Goal: Find specific page/section: Find specific page/section

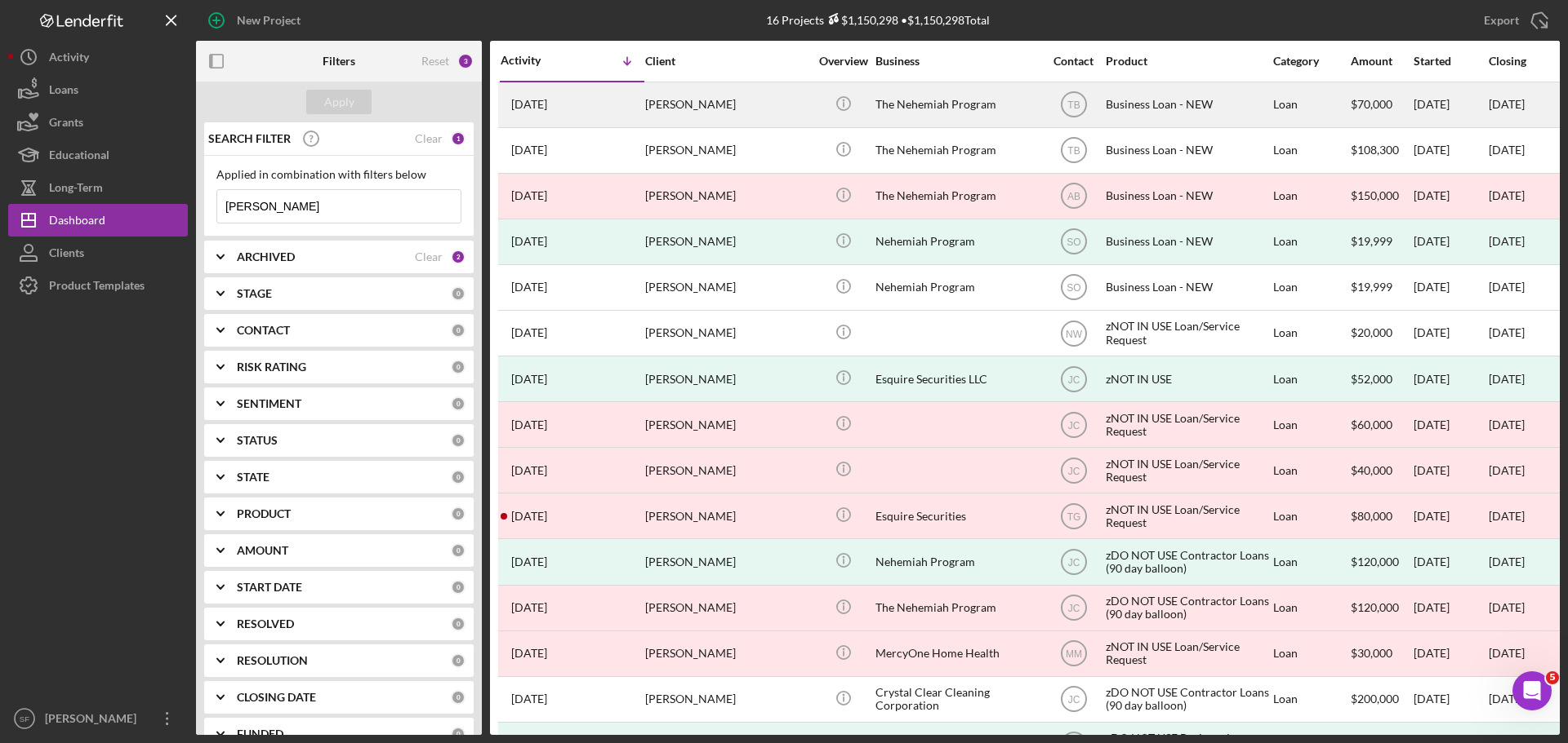
click at [665, 107] on div "[PERSON_NAME]" at bounding box center [726, 105] width 164 height 44
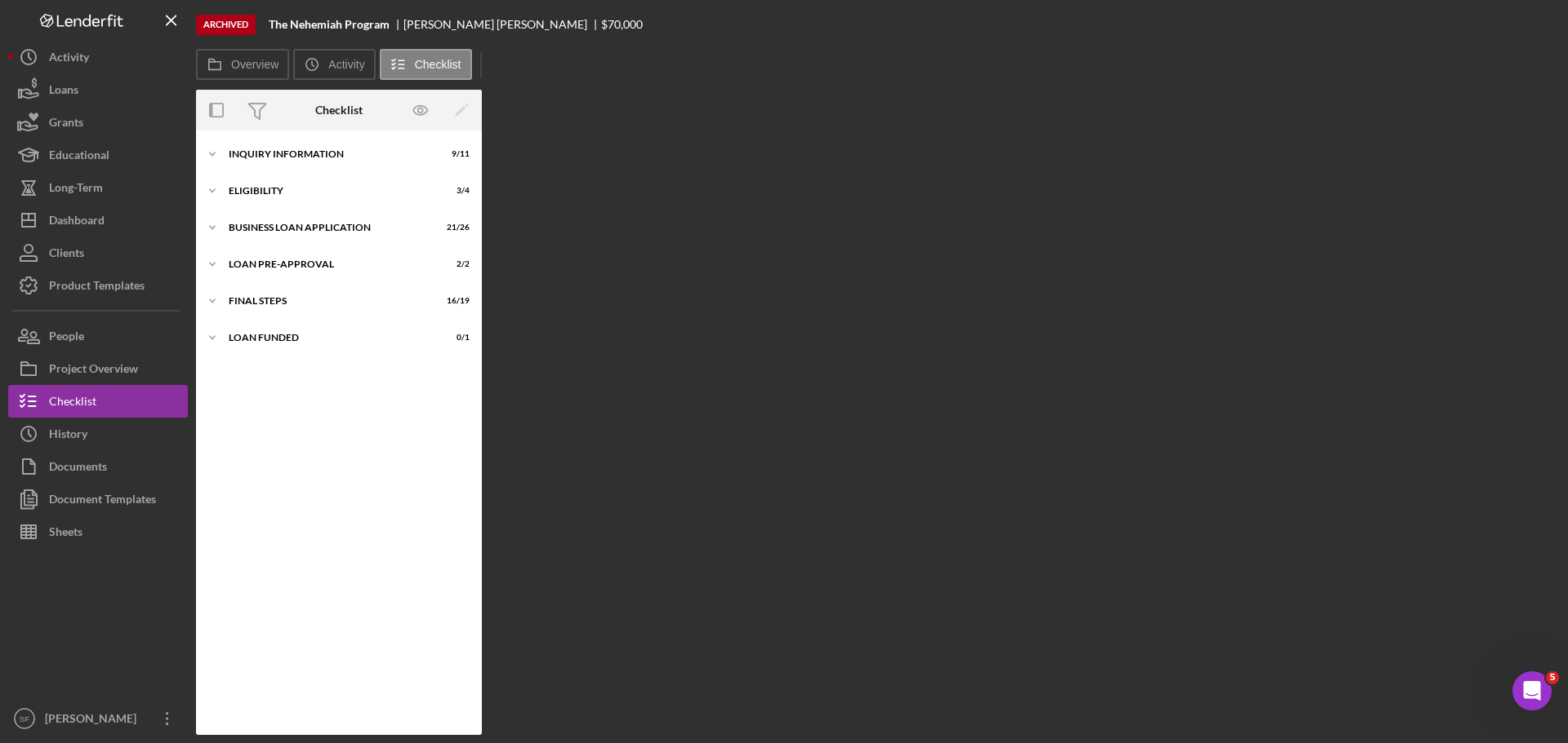
scroll to position [195, 0]
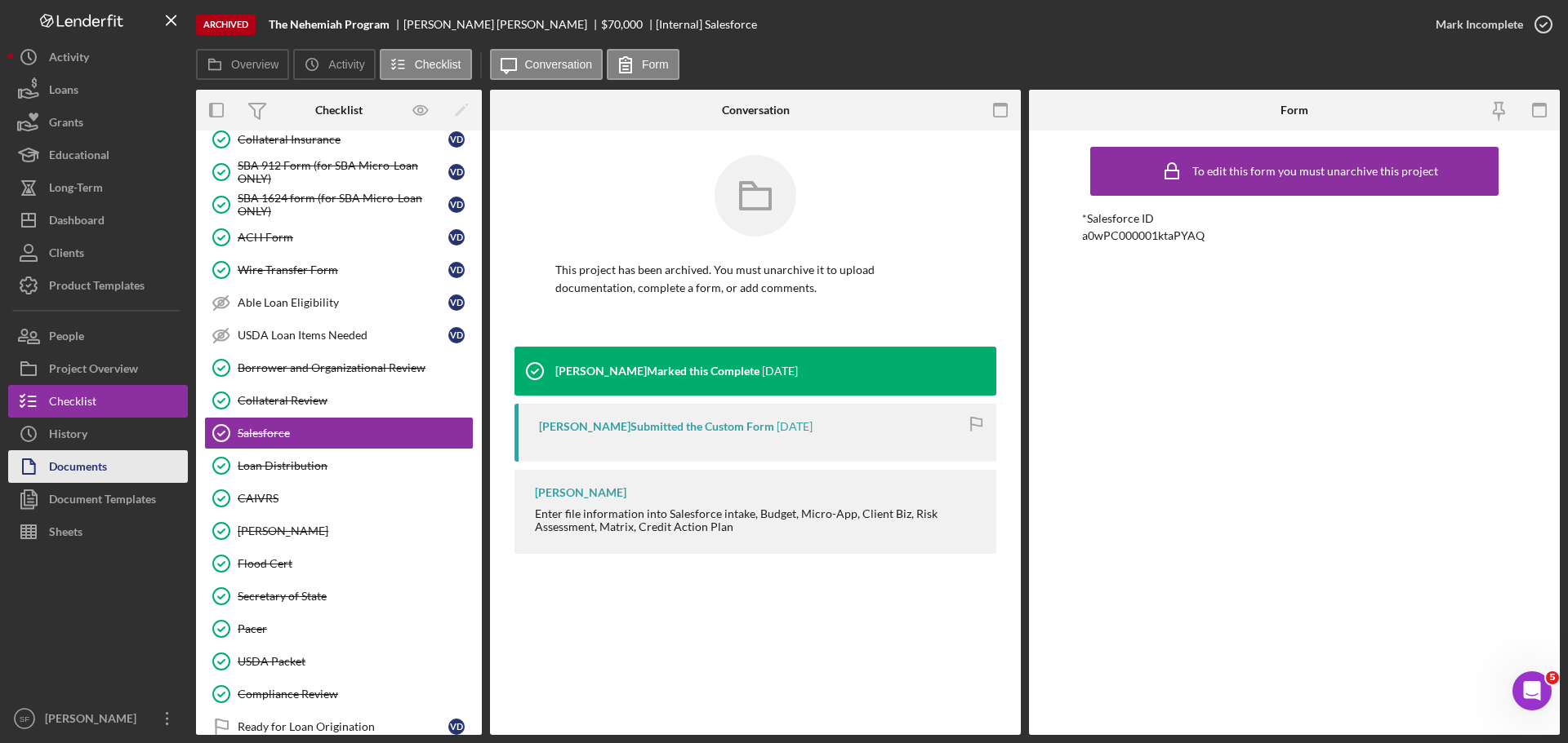
click at [46, 471] on icon "button" at bounding box center [28, 466] width 41 height 41
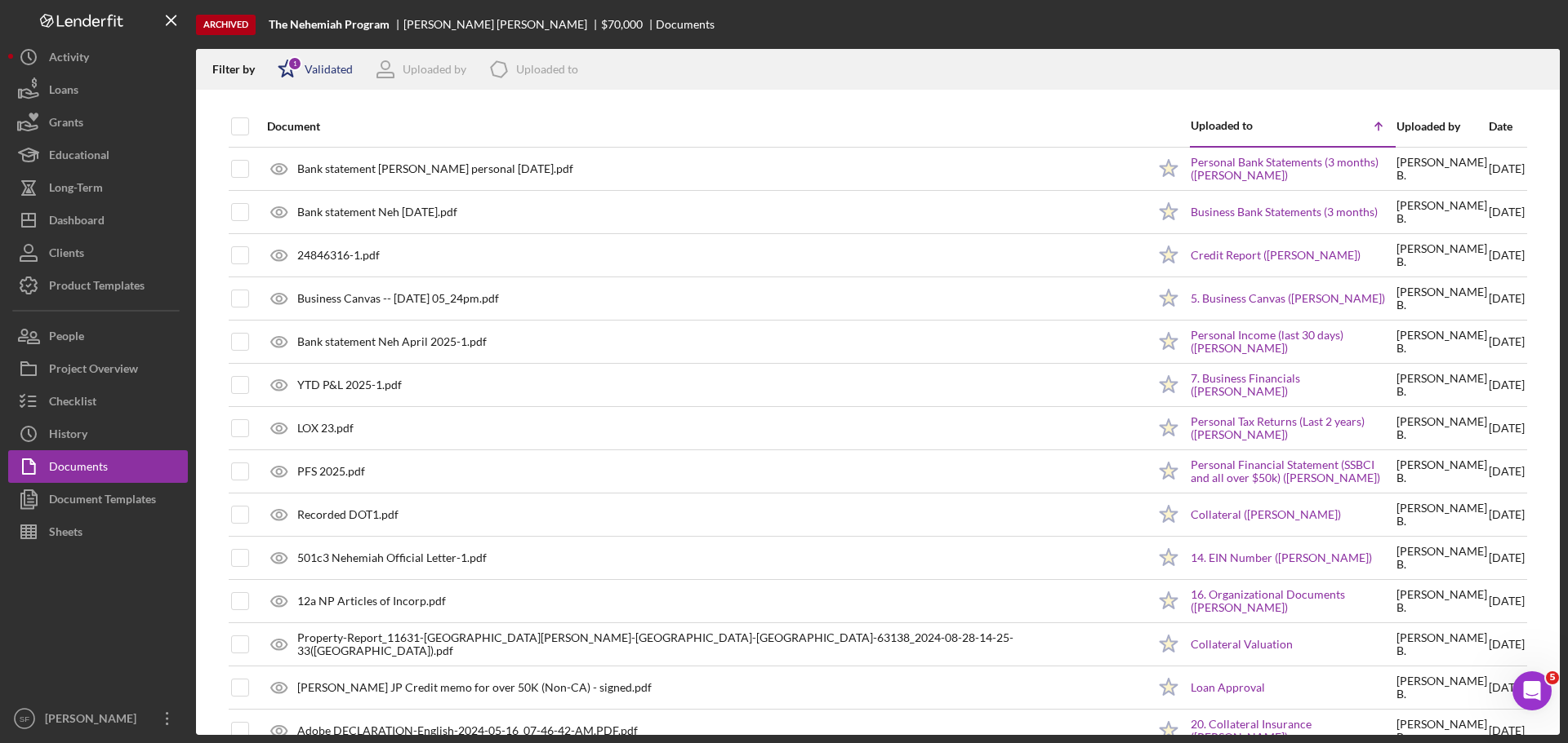
click at [281, 69] on icon "Icon/Star" at bounding box center [287, 68] width 41 height 41
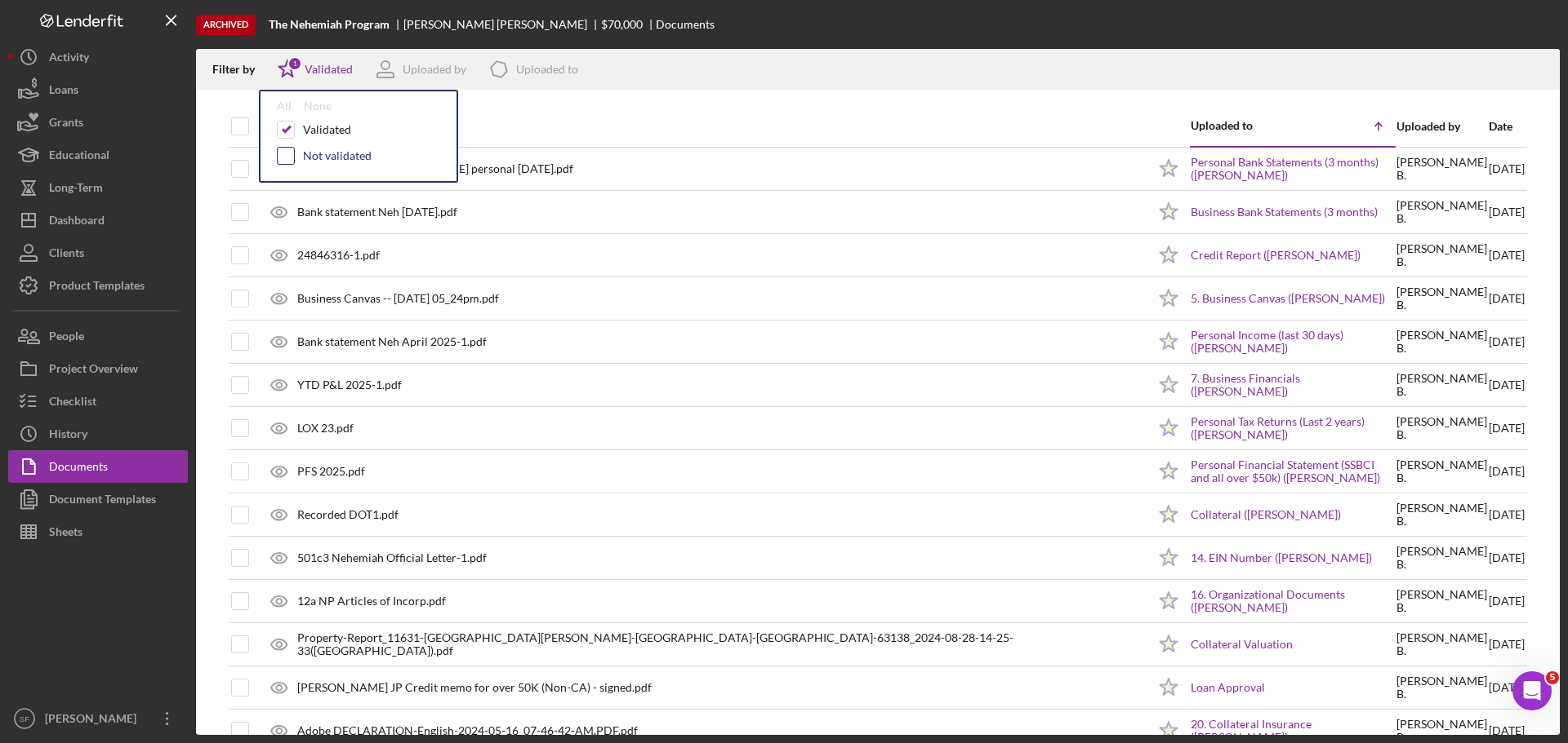
click at [288, 160] on input "checkbox" at bounding box center [286, 156] width 16 height 16
checkbox input "true"
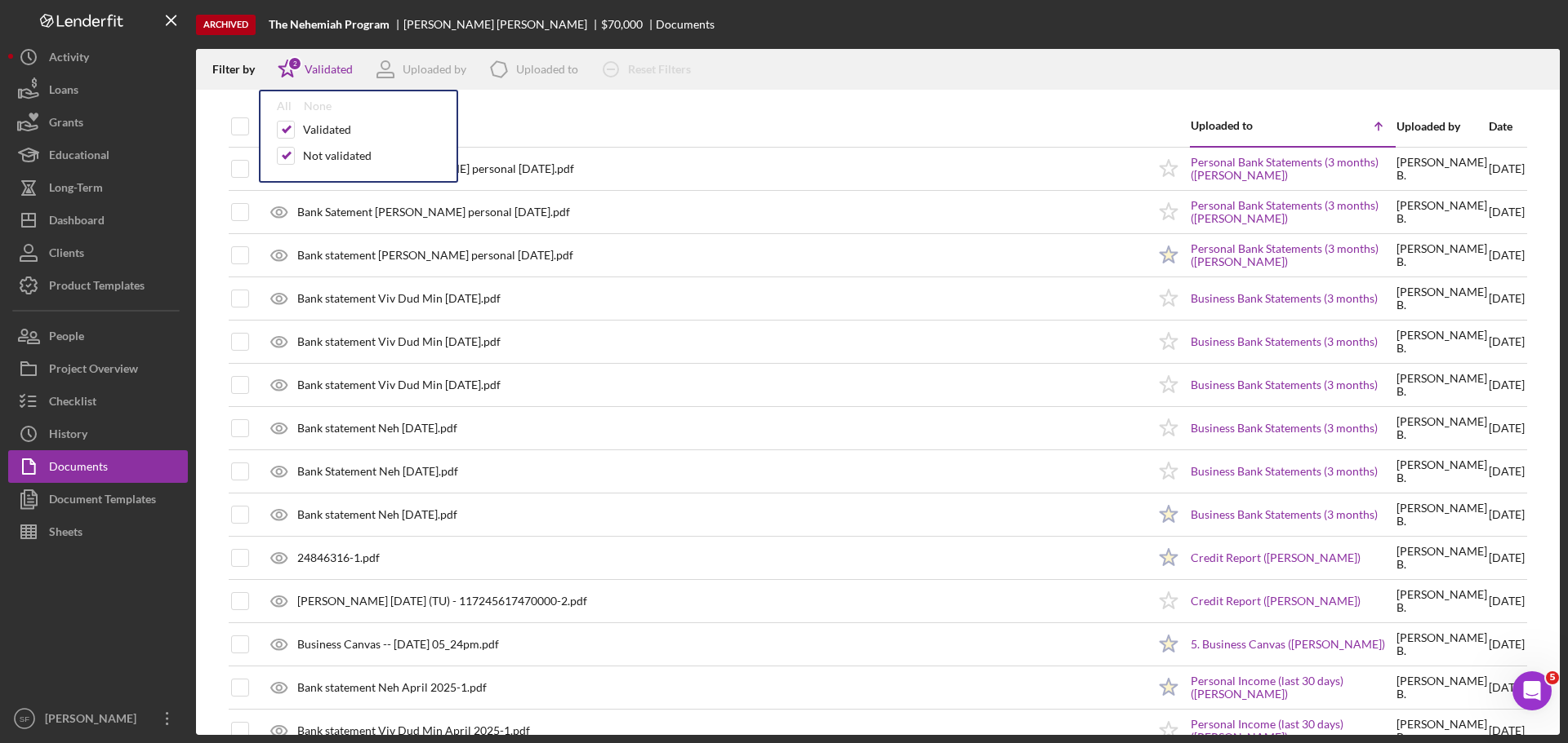
click at [987, 50] on div "Filter by Icon/Star 2 Validated All None Validated Not validated Uploaded by Ic…" at bounding box center [877, 68] width 1364 height 41
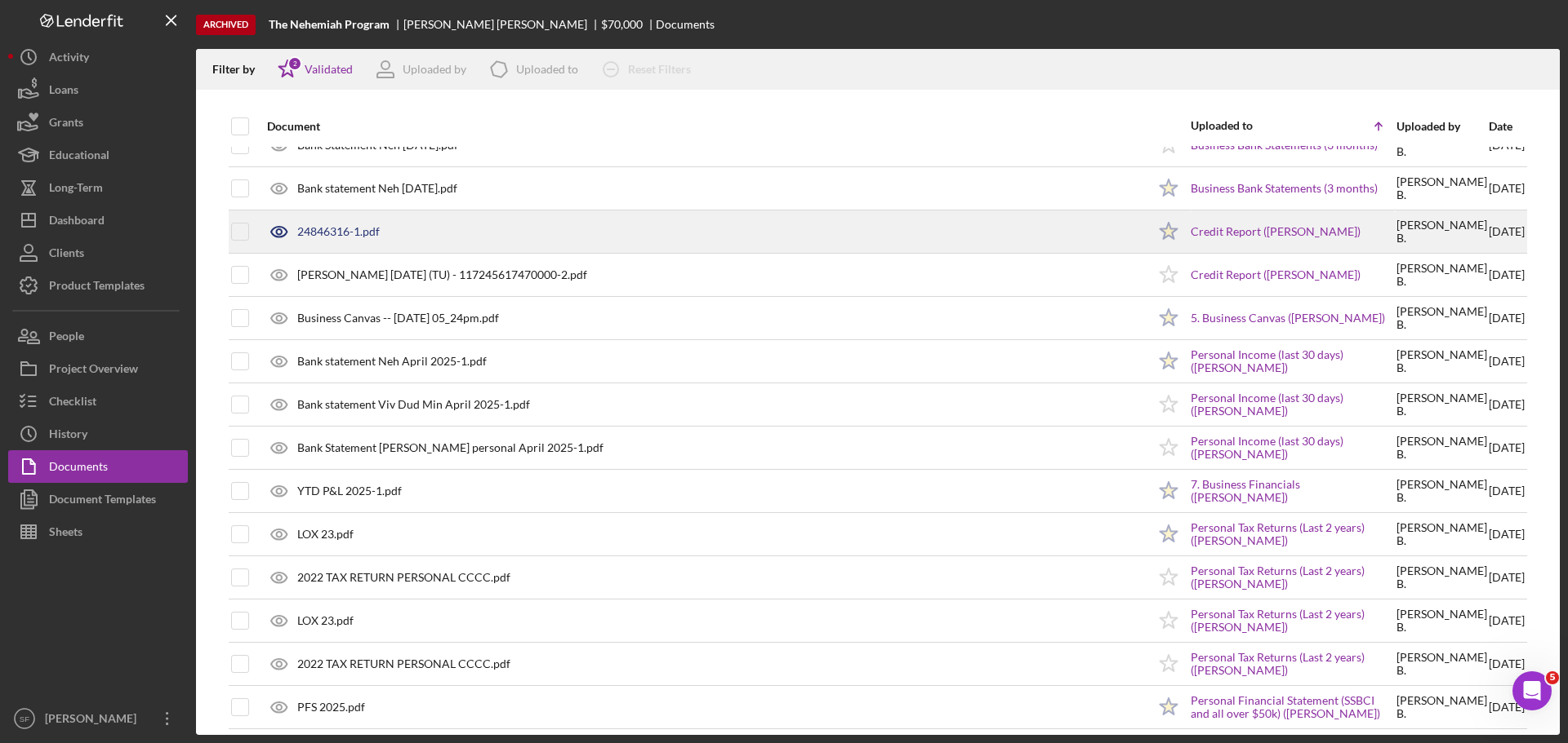
scroll to position [408, 0]
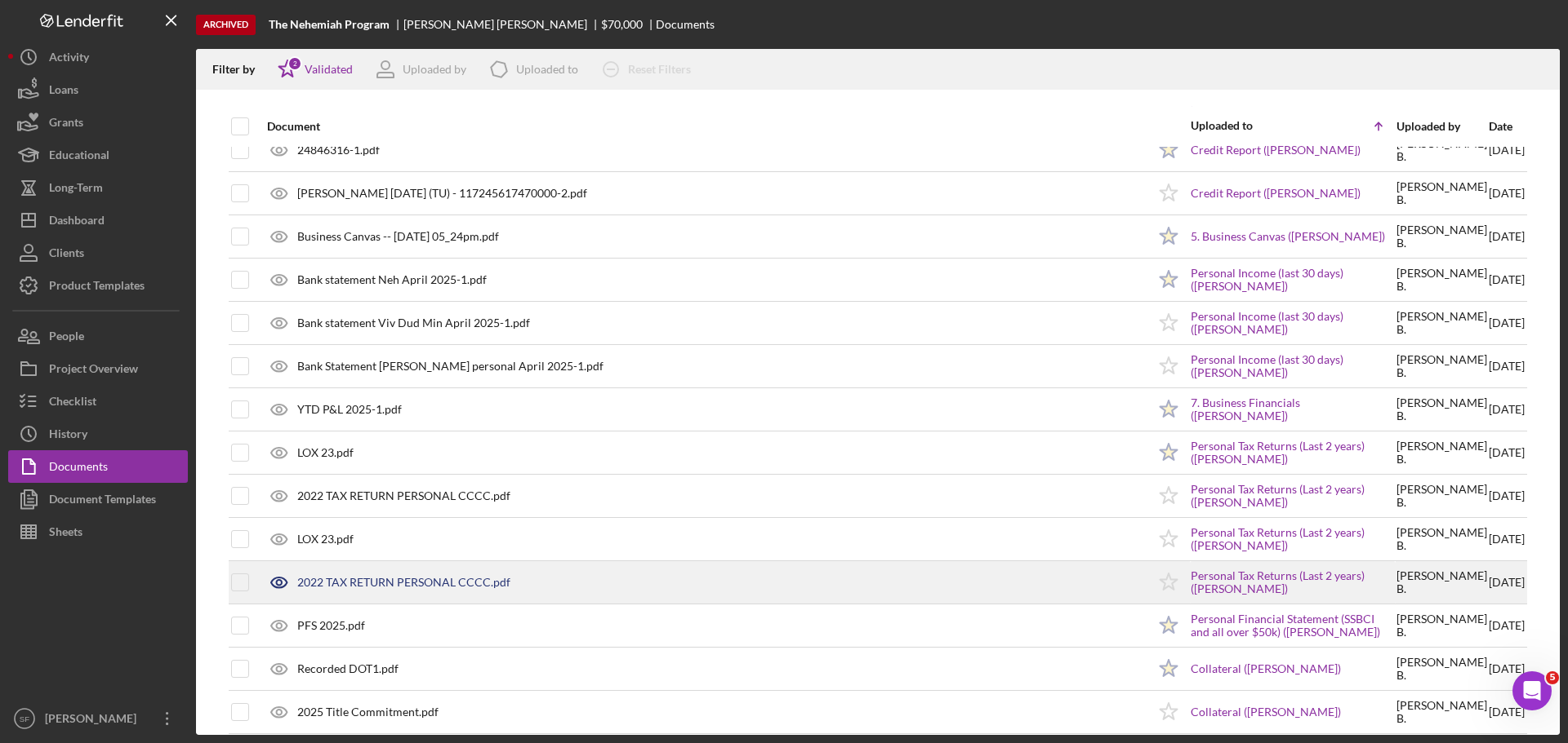
click at [379, 571] on div "2022 TAX RETURN PERSONAL CCCC.pdf" at bounding box center [703, 582] width 887 height 41
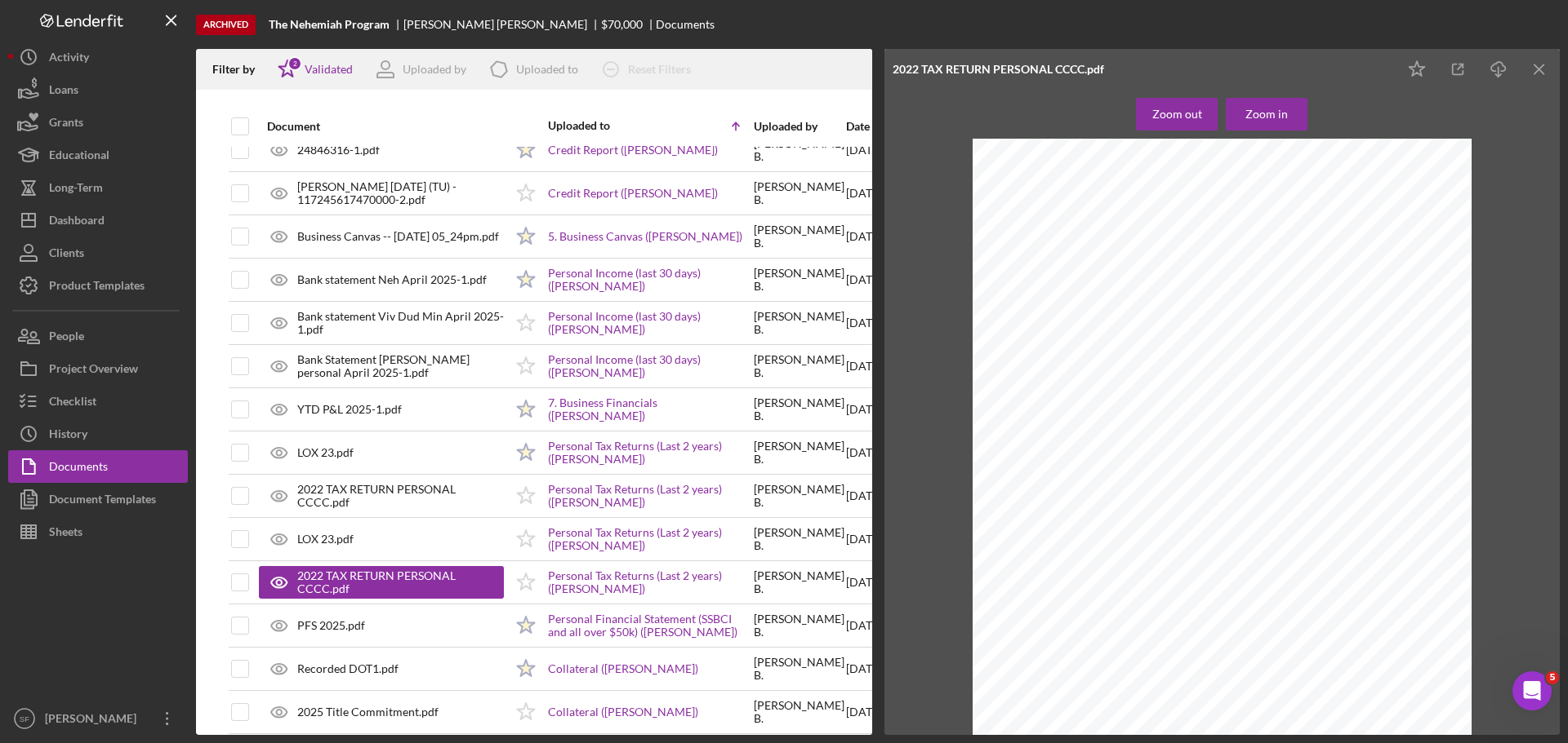
scroll to position [11250, 0]
click at [80, 214] on div "Dashboard" at bounding box center [76, 222] width 56 height 37
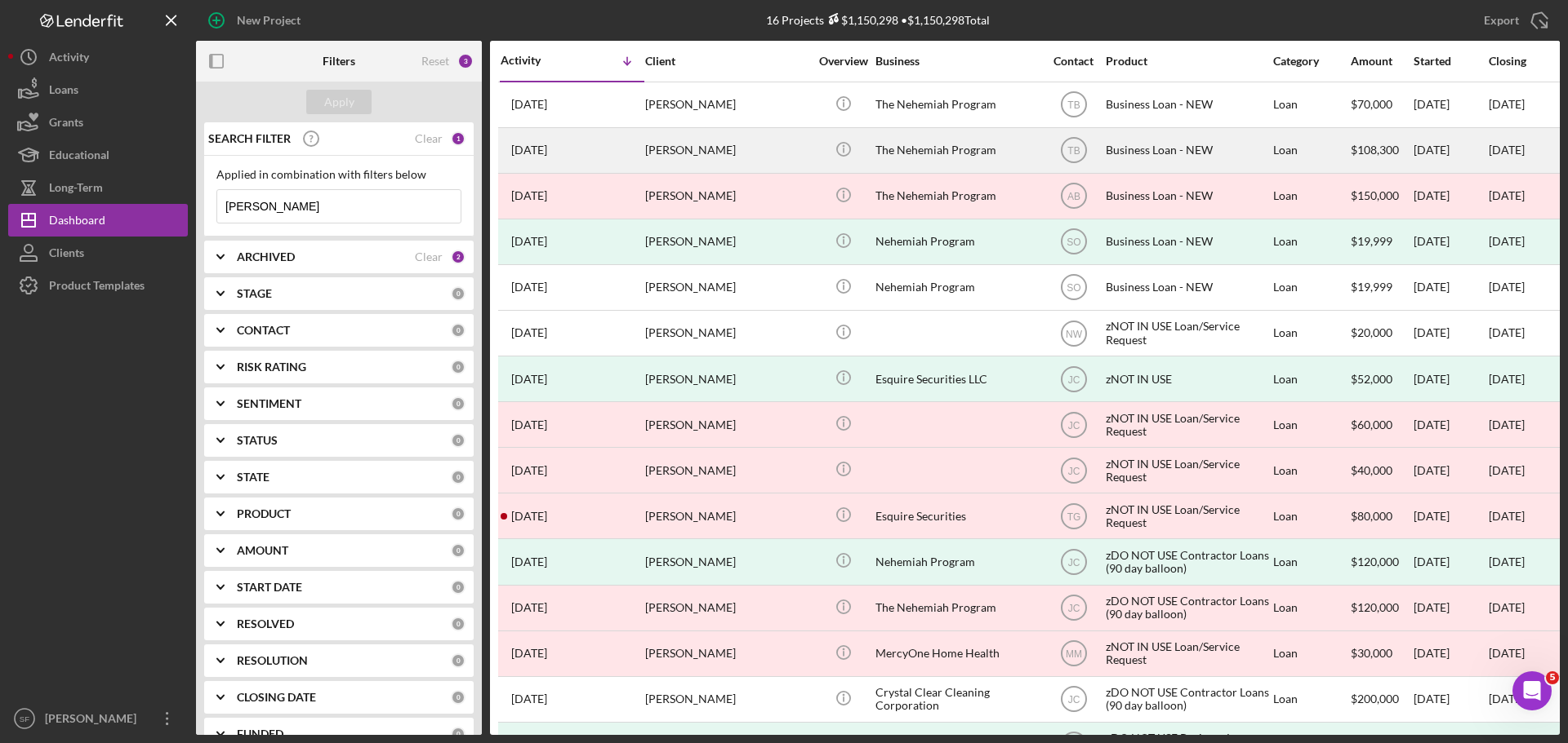
click at [653, 149] on div "[PERSON_NAME]" at bounding box center [726, 151] width 164 height 44
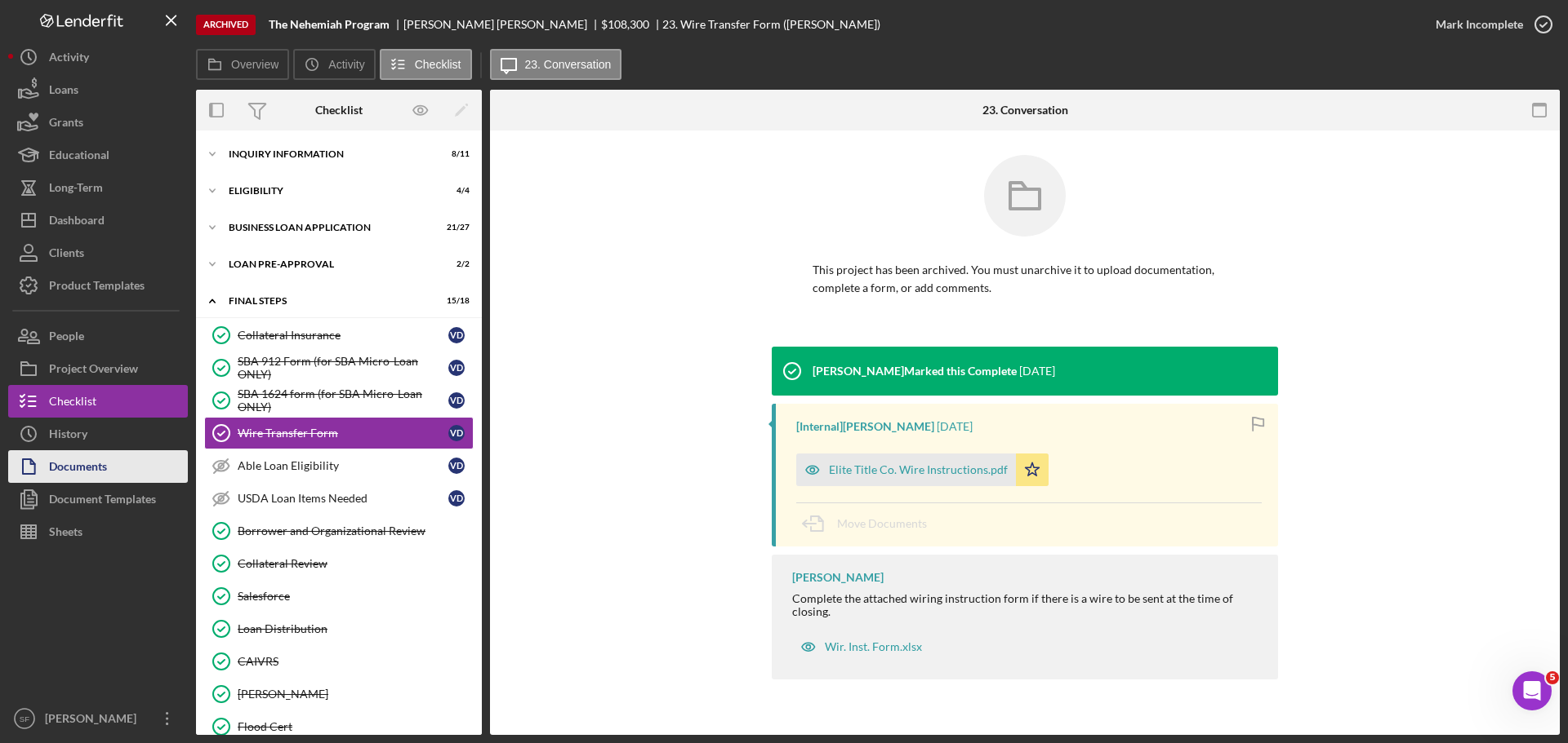
click at [80, 470] on div "Documents" at bounding box center [77, 468] width 58 height 37
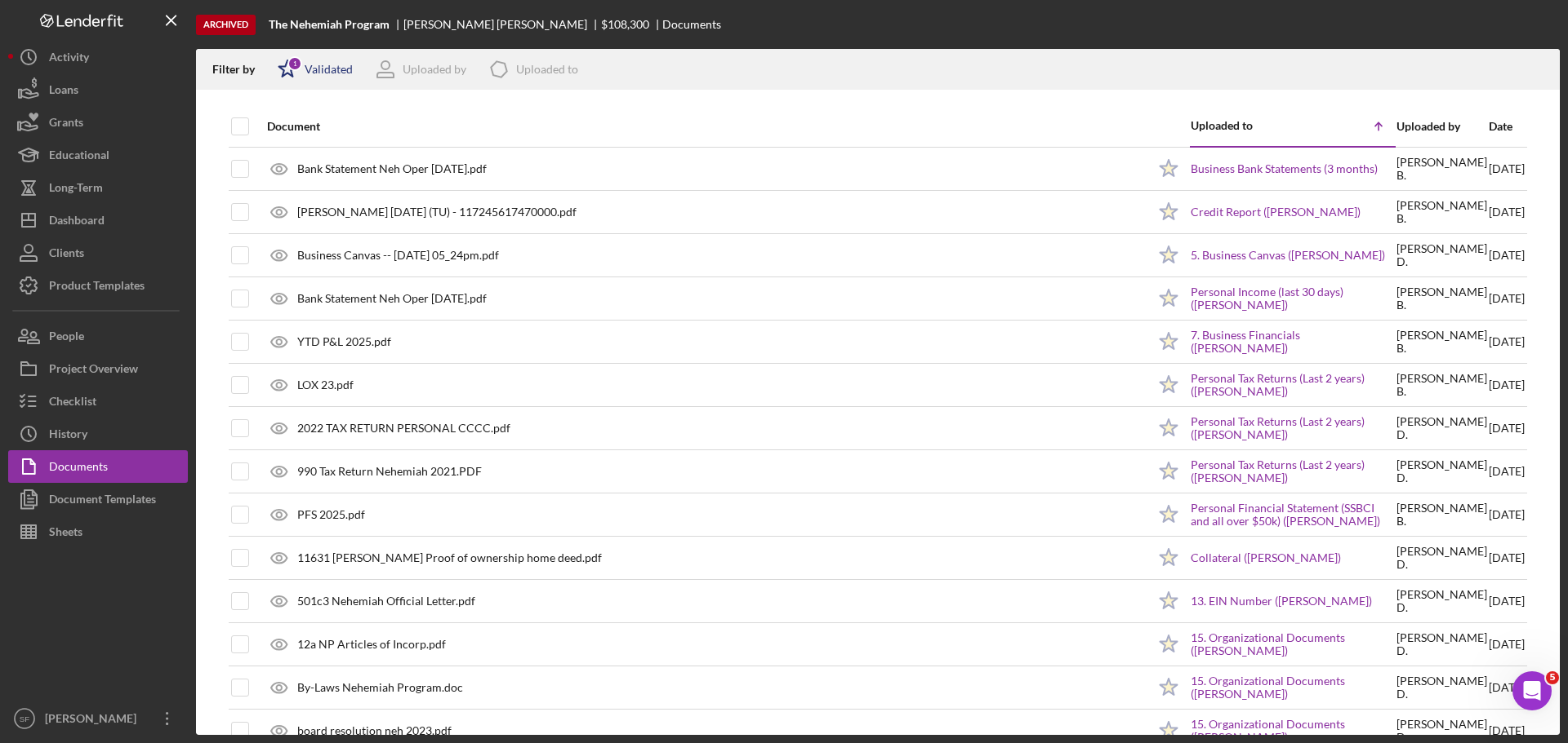
click at [291, 66] on div "1" at bounding box center [295, 63] width 15 height 15
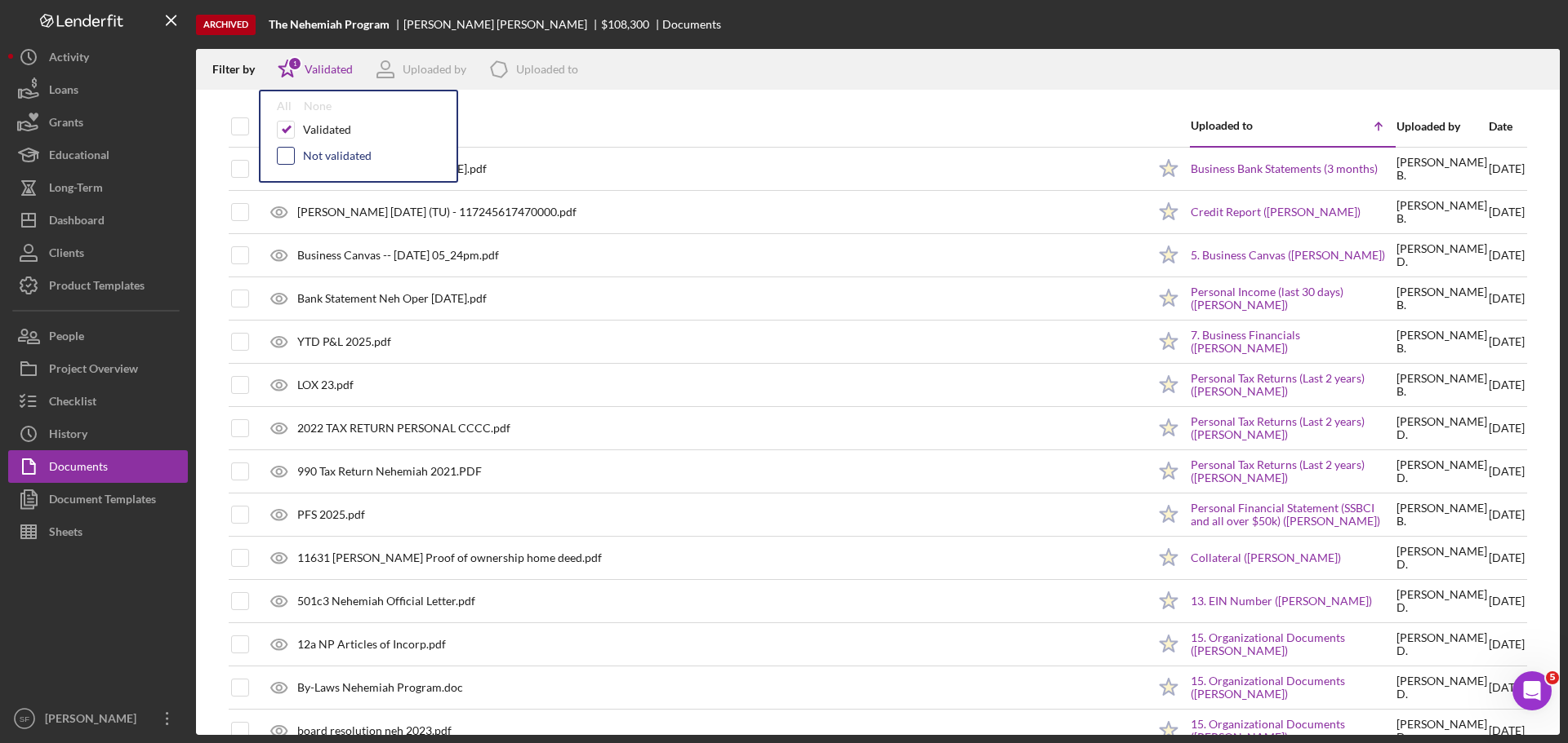
click at [291, 152] on input "checkbox" at bounding box center [286, 156] width 16 height 16
checkbox input "true"
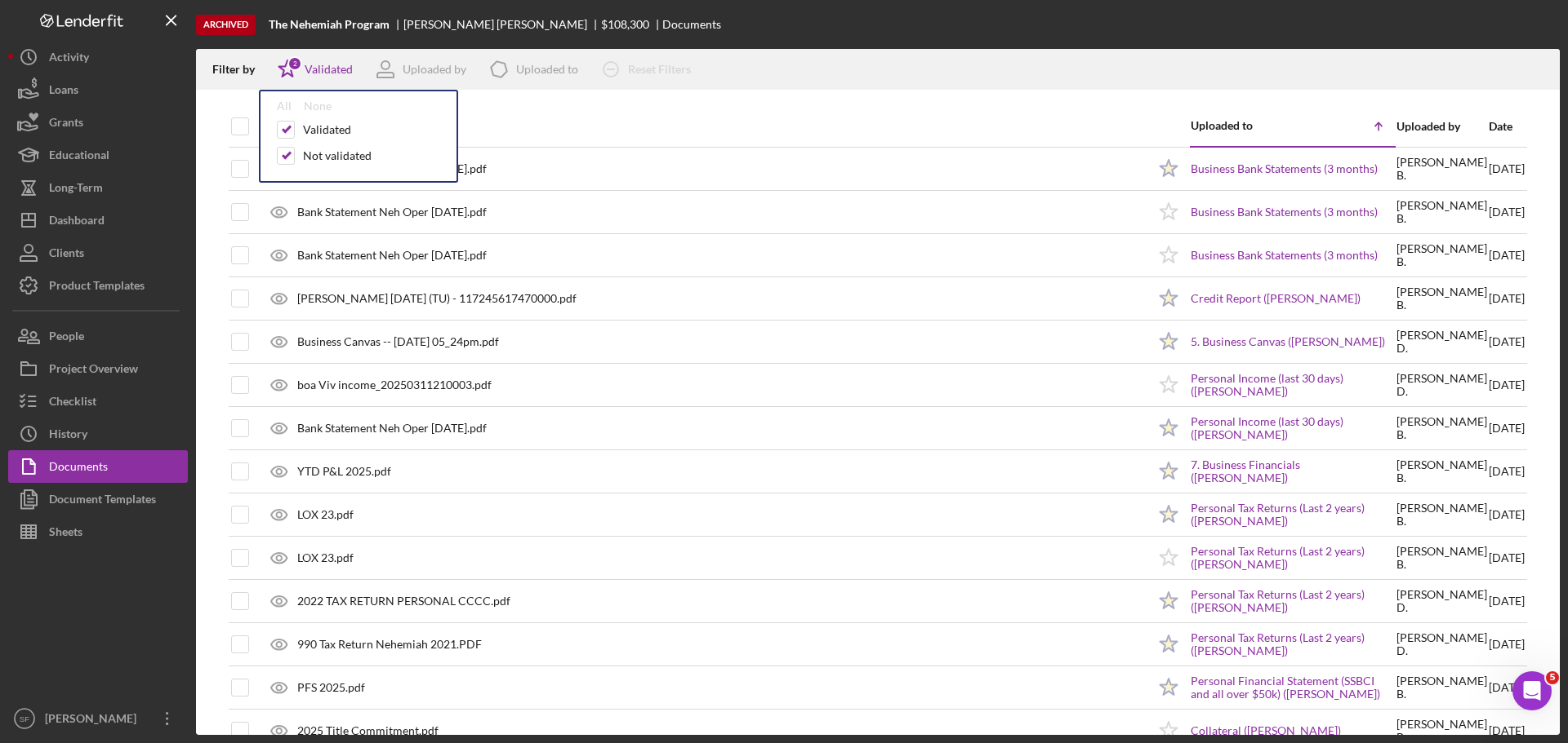
click at [792, 57] on div "Filter by Icon/Star 2 Validated All None Validated Not validated Uploaded by Ic…" at bounding box center [877, 68] width 1364 height 41
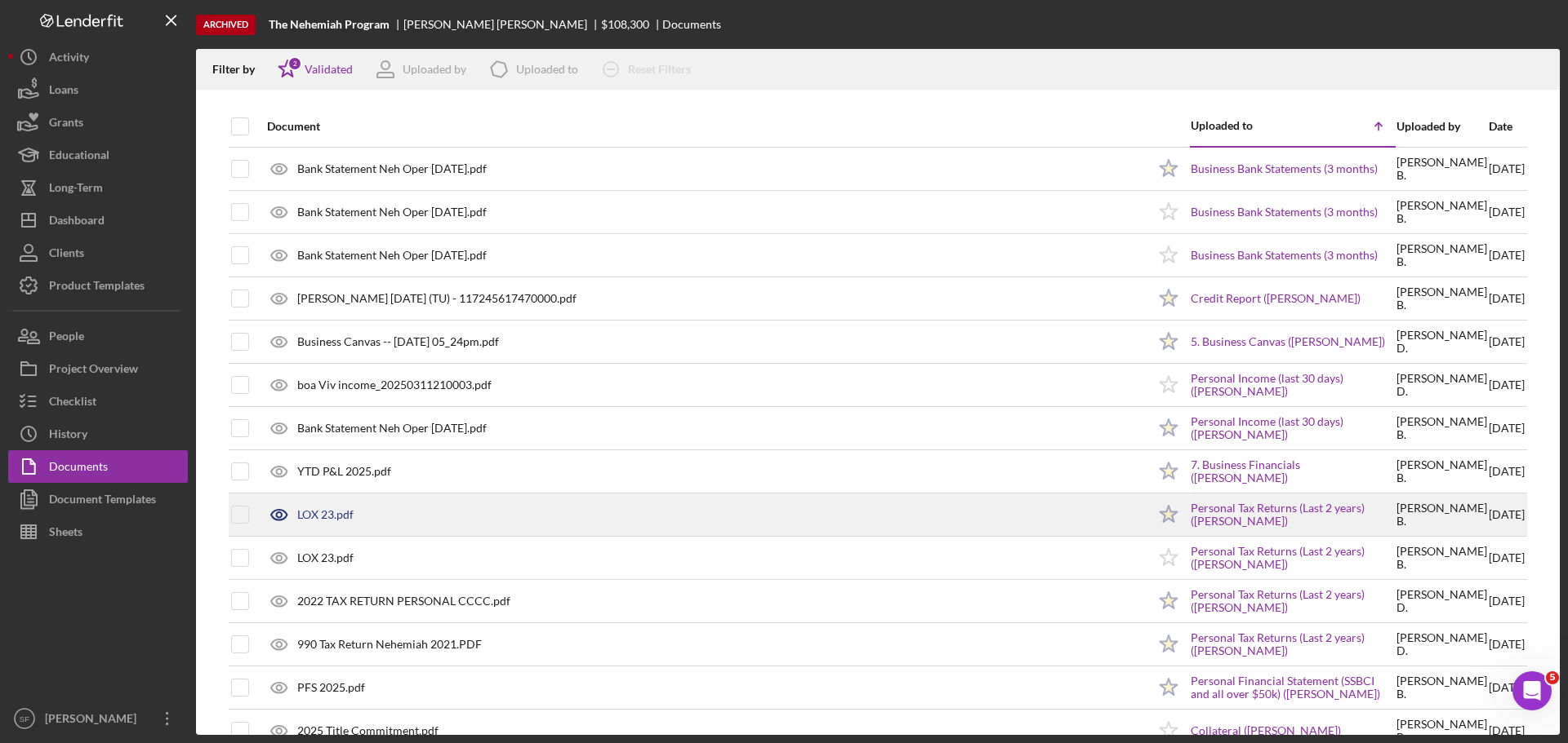
scroll to position [81, 0]
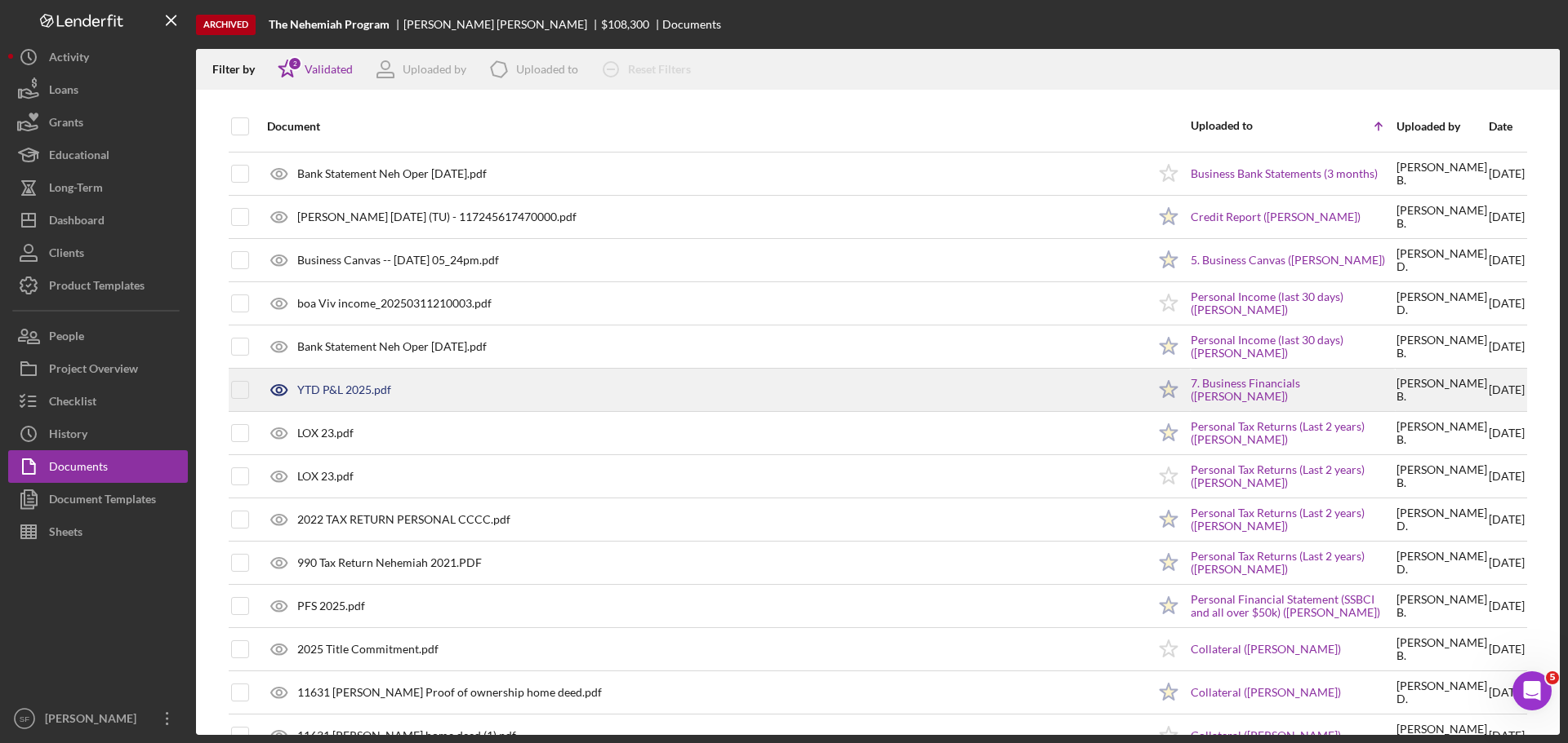
click at [333, 390] on div "YTD P&L 2025.pdf" at bounding box center [343, 390] width 94 height 13
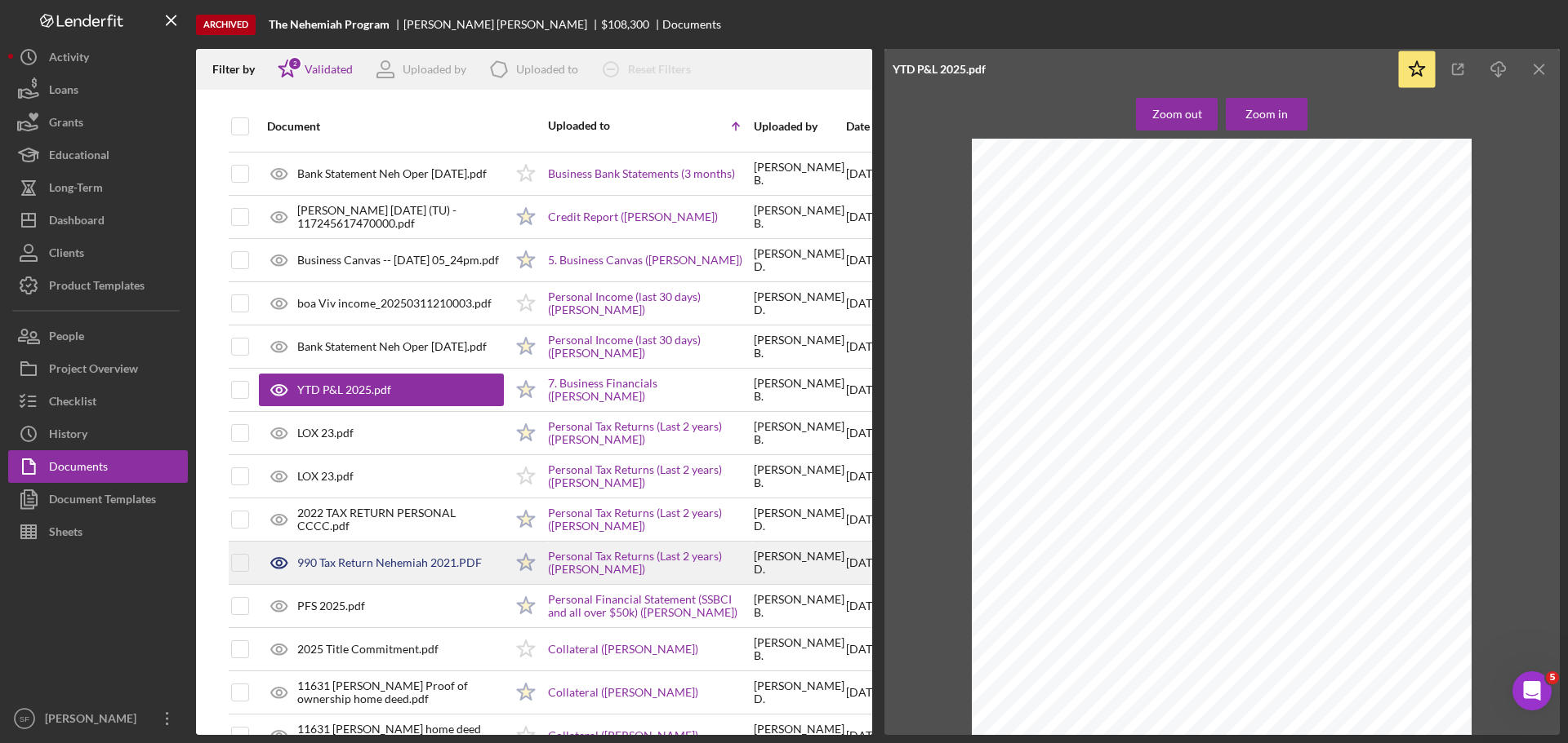
click at [350, 560] on div "990 Tax Return Nehemiah 2021.PDF" at bounding box center [389, 562] width 185 height 13
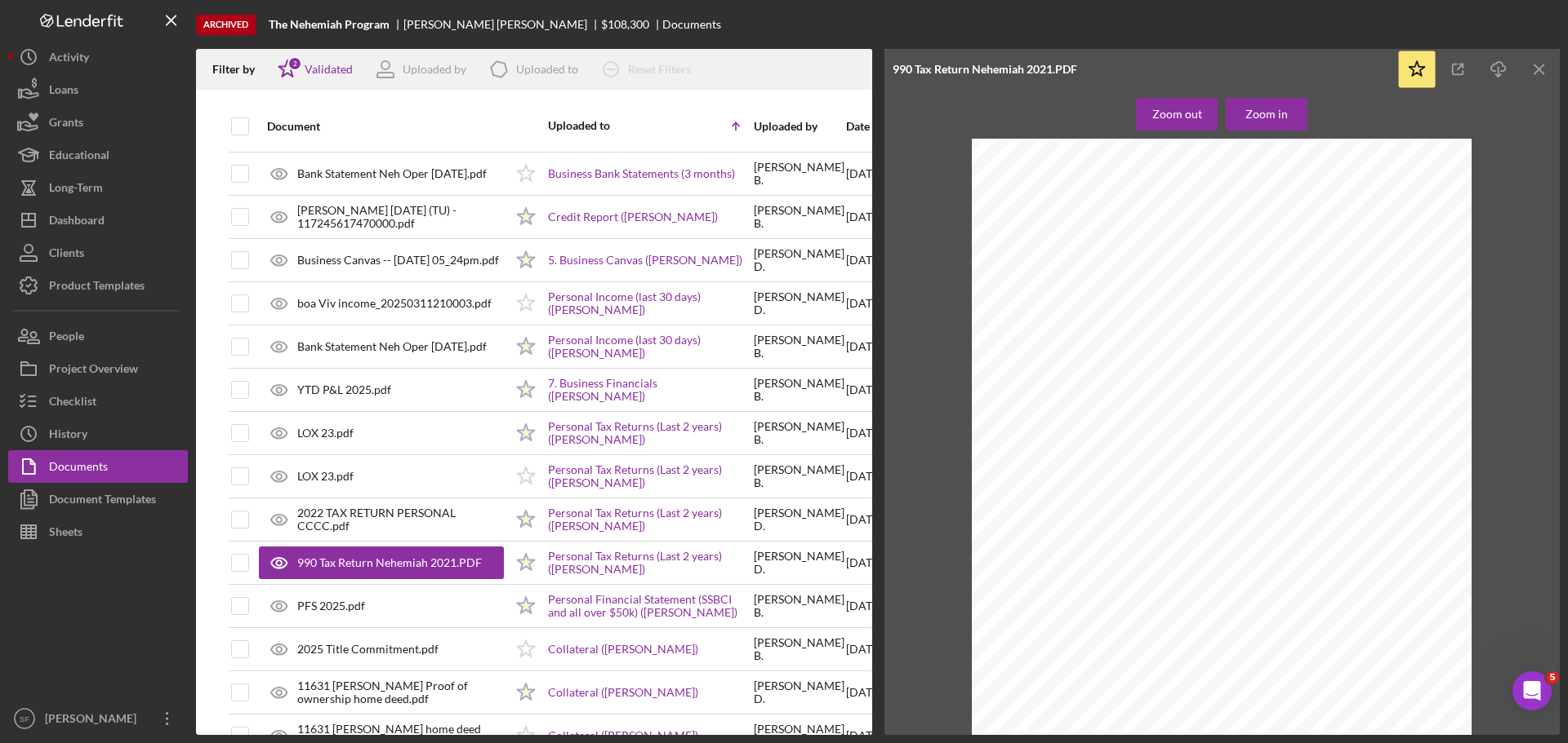
scroll to position [0, 0]
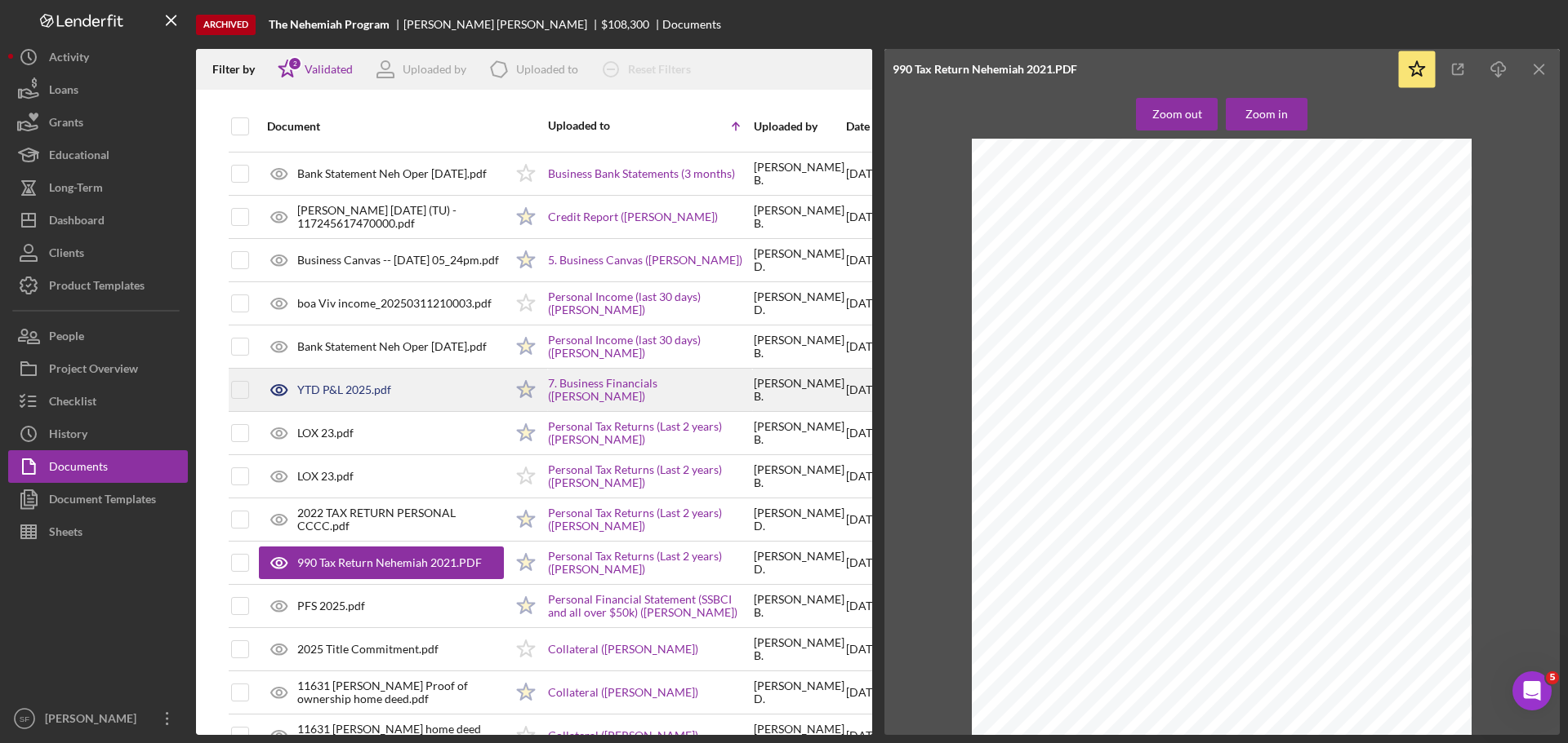
click at [370, 389] on div "YTD P&L 2025.pdf" at bounding box center [343, 390] width 94 height 13
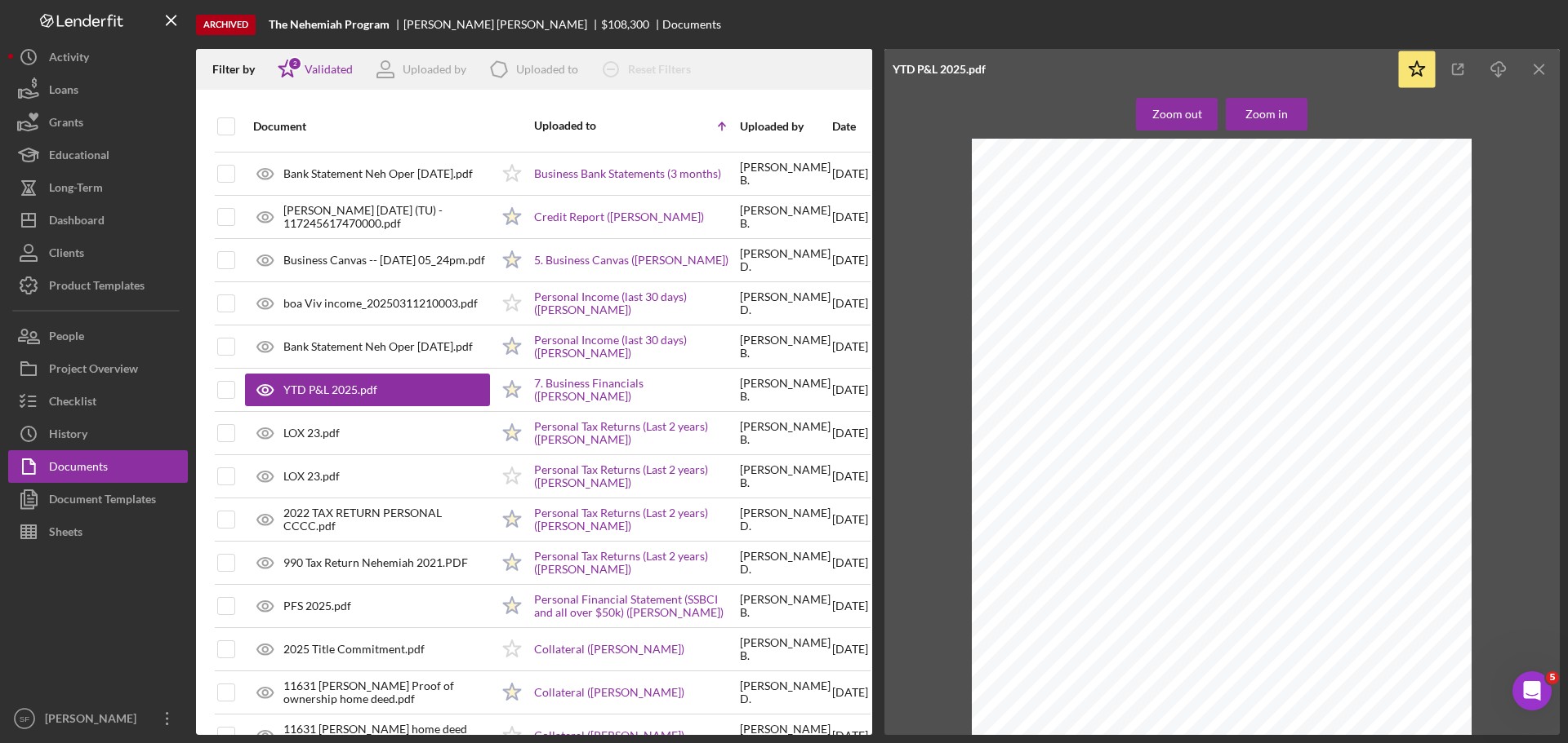
scroll to position [81, 0]
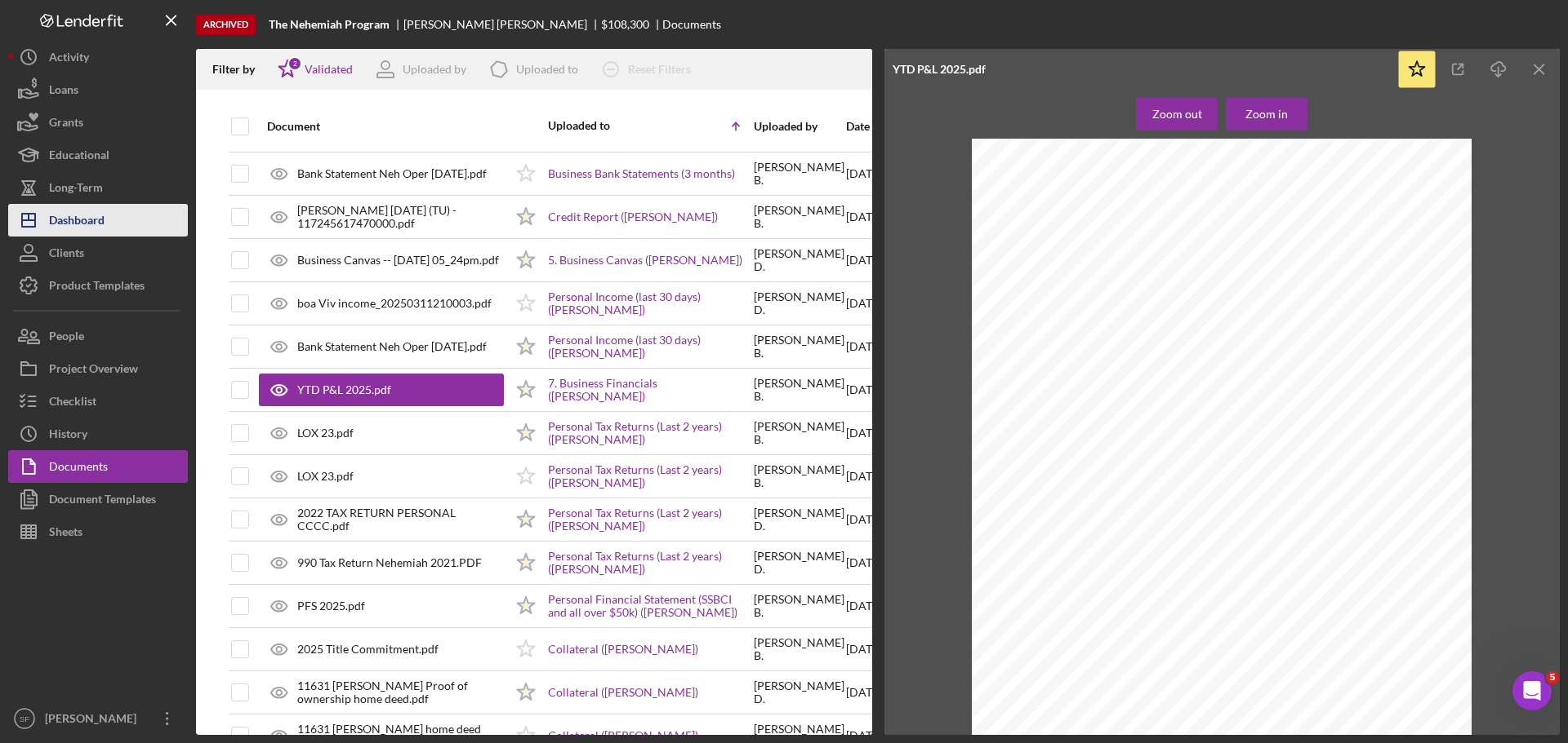
click at [70, 215] on div "Dashboard" at bounding box center [76, 222] width 56 height 37
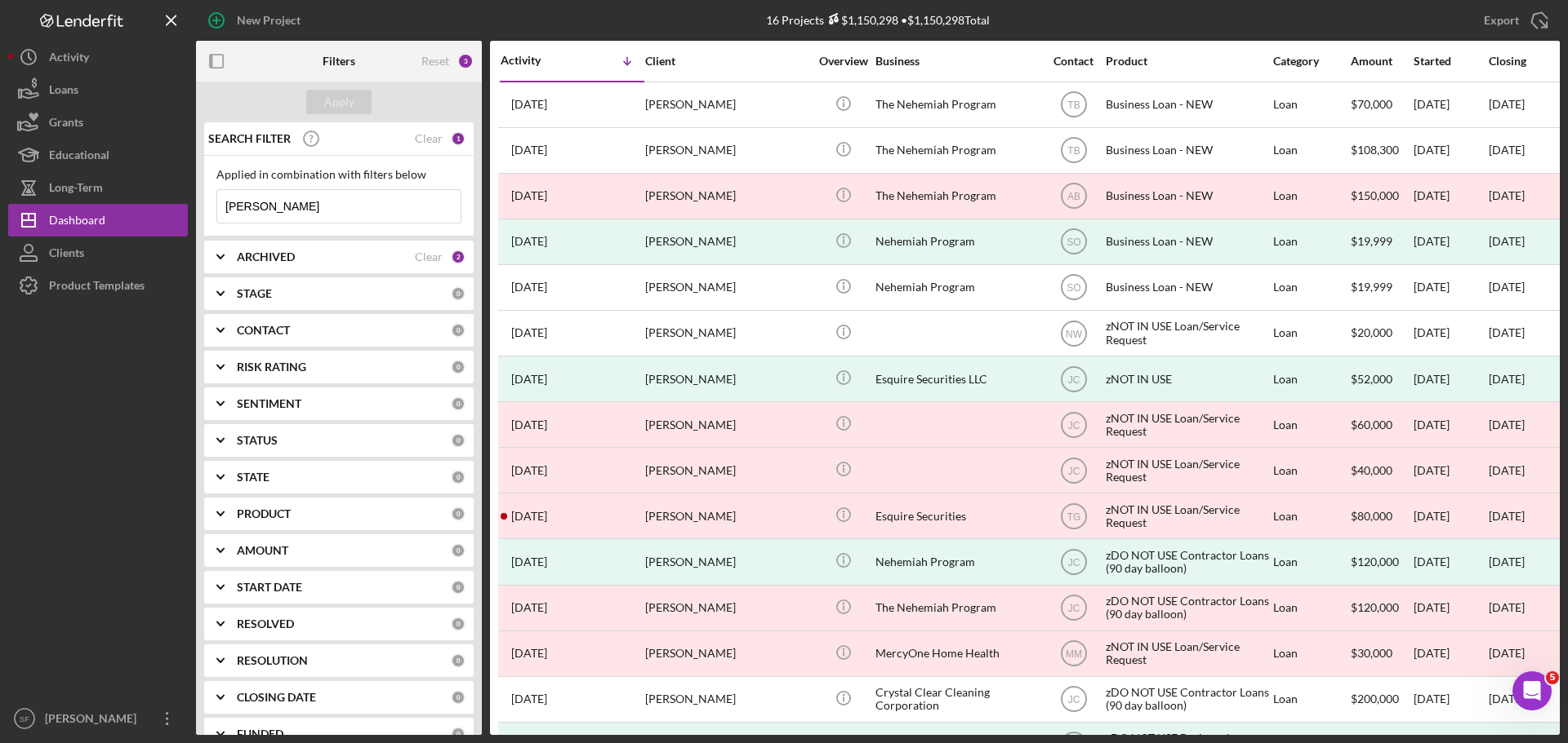
drag, startPoint x: 279, startPoint y: 204, endPoint x: 211, endPoint y: 208, distance: 68.1
click at [211, 208] on div "Applied in combination with filters below [PERSON_NAME] Icon/Menu Close" at bounding box center [338, 195] width 269 height 80
